Goal: Check status: Check status

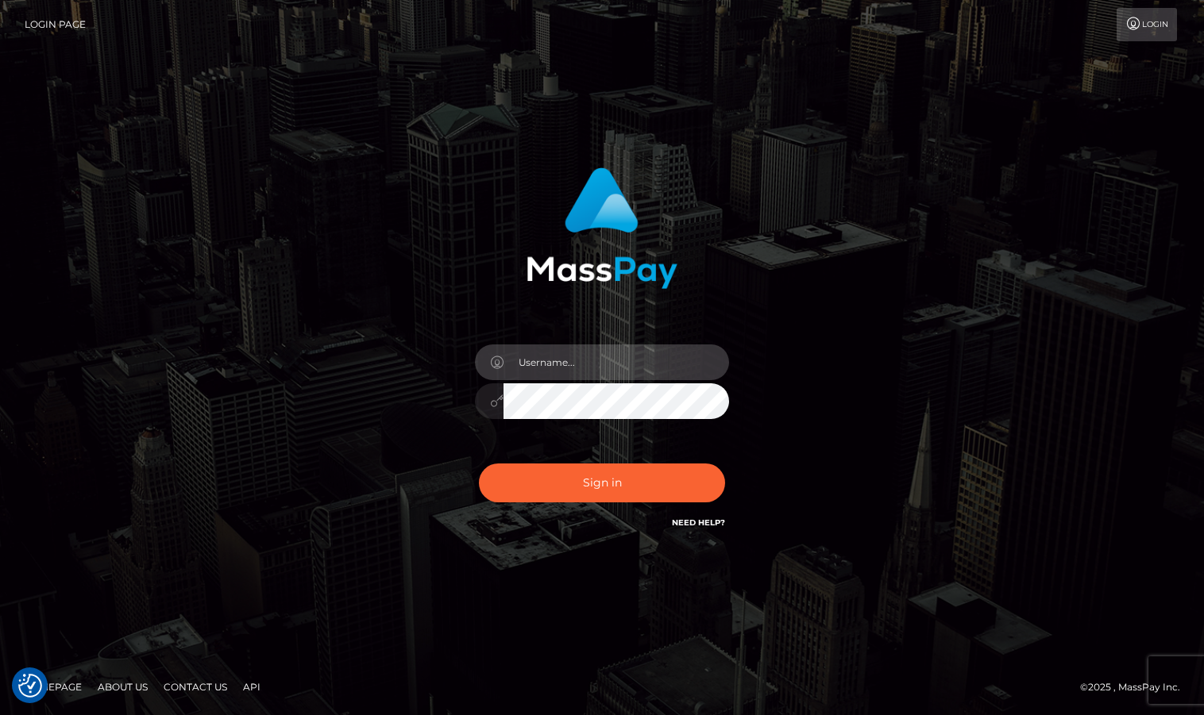
click at [565, 353] on input "text" at bounding box center [616, 363] width 226 height 36
type input "Sameer.megabonanza"
click at [479, 464] on button "Sign in" at bounding box center [602, 483] width 246 height 39
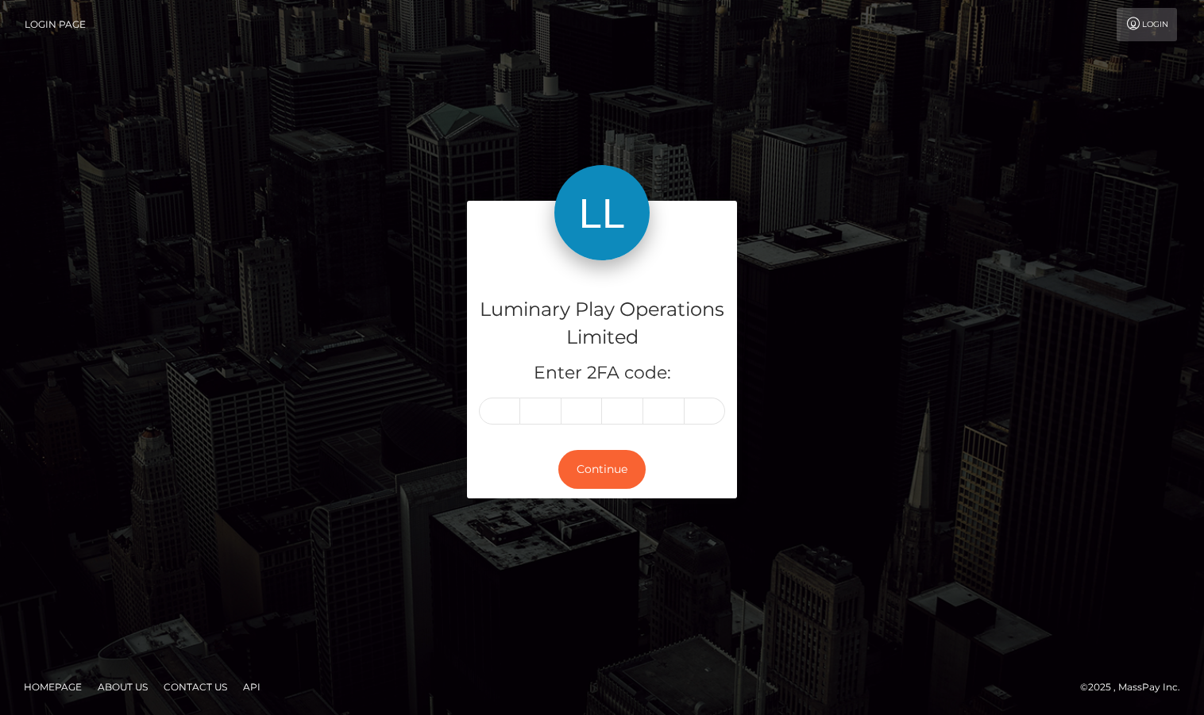
click at [499, 414] on input "text" at bounding box center [499, 411] width 41 height 27
click at [499, 416] on input "text" at bounding box center [499, 411] width 41 height 27
type input "3"
type input "4"
type input "3"
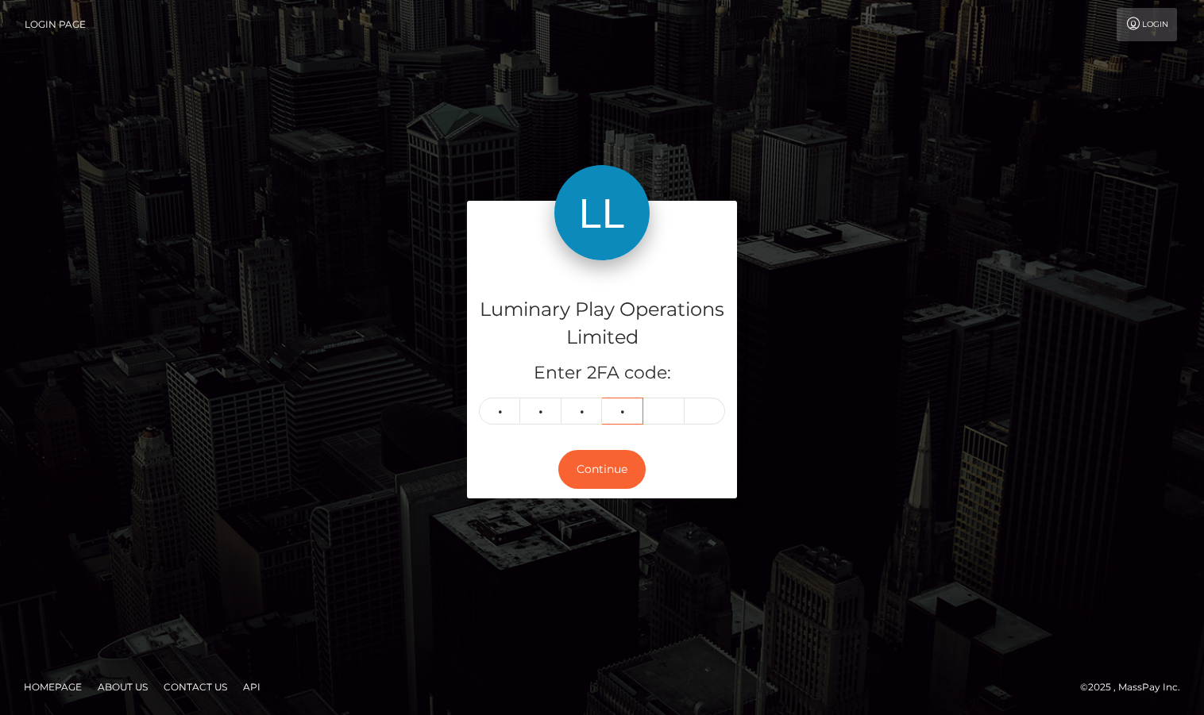
type input "5"
type input "8"
type input "0"
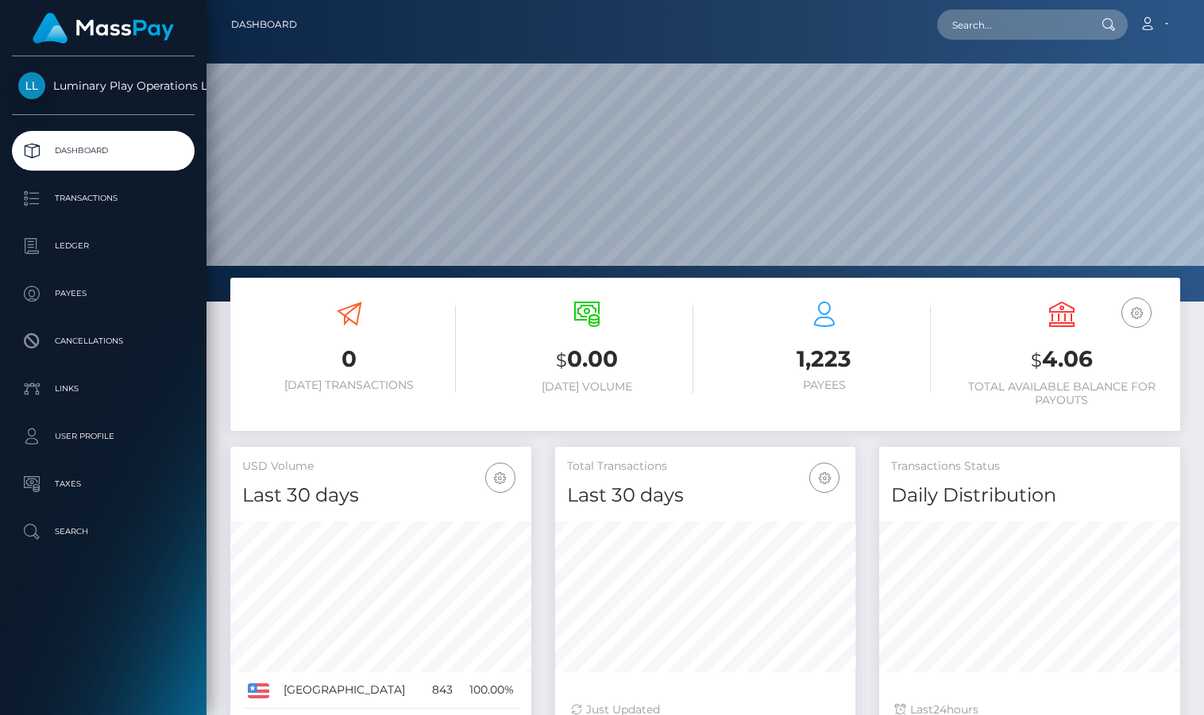
scroll to position [281, 301]
click at [1067, 353] on h3 "$ 4.06" at bounding box center [1061, 360] width 214 height 33
copy h3 "4.06"
